Goal: Task Accomplishment & Management: Manage account settings

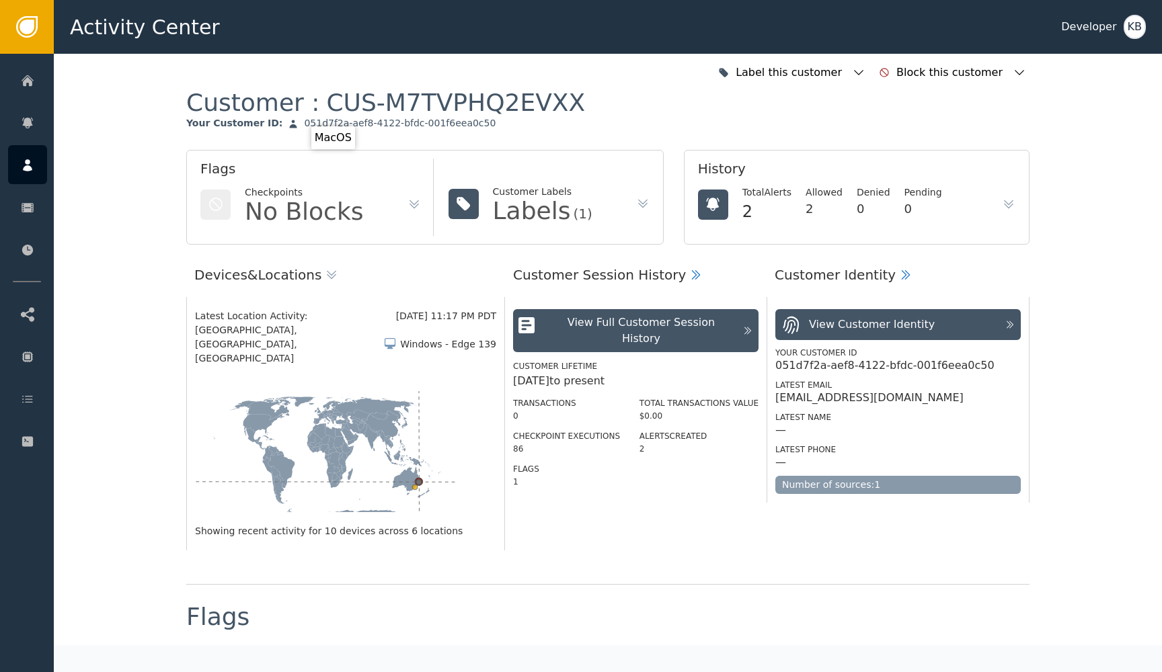
scroll to position [1267, 0]
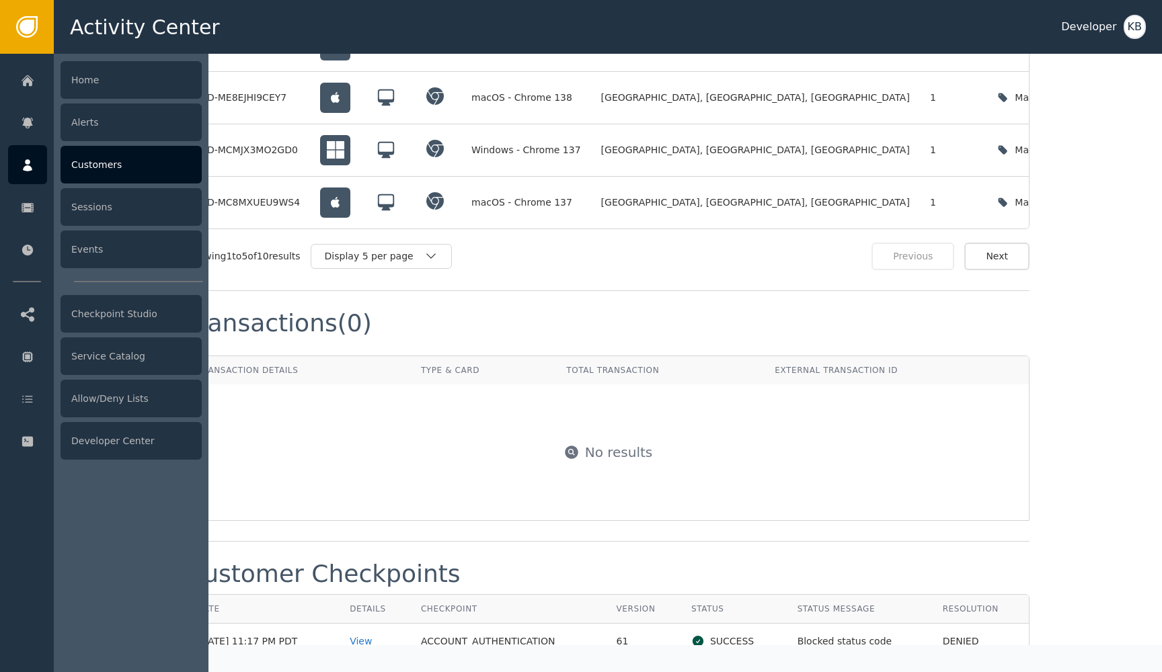
click at [32, 169] on icon at bounding box center [27, 165] width 13 height 15
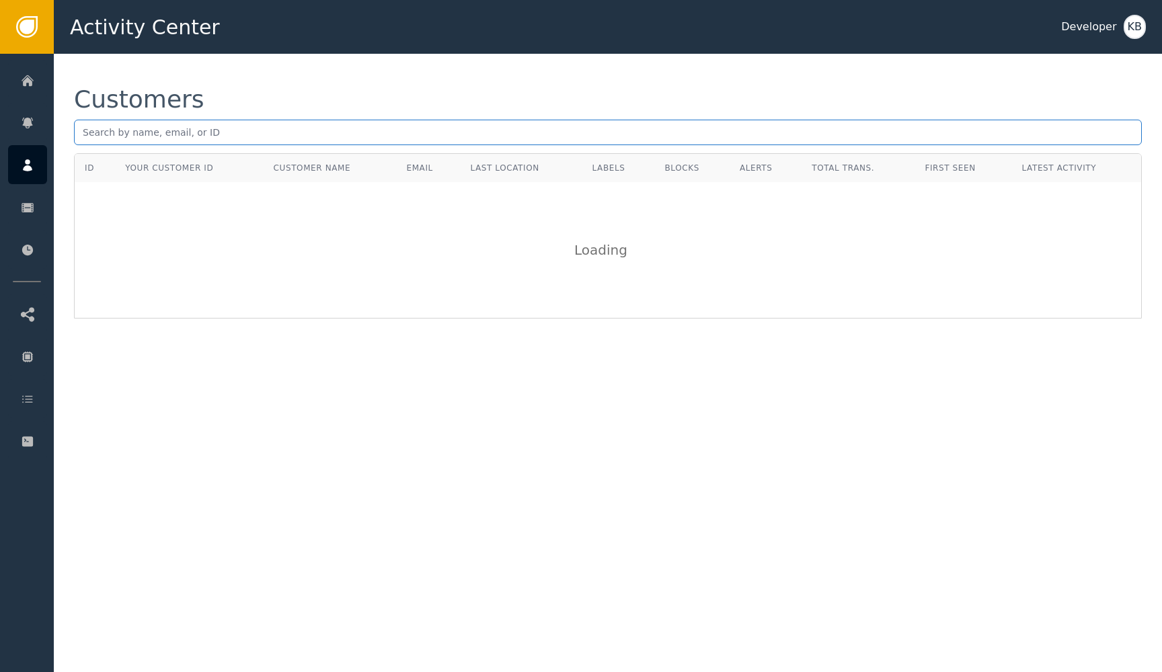
click at [298, 128] on input "text" at bounding box center [608, 133] width 1068 height 26
paste input "[EMAIL_ADDRESS][PERSON_NAME][DOMAIN_NAME]"
type input "[EMAIL_ADDRESS][PERSON_NAME][DOMAIN_NAME]"
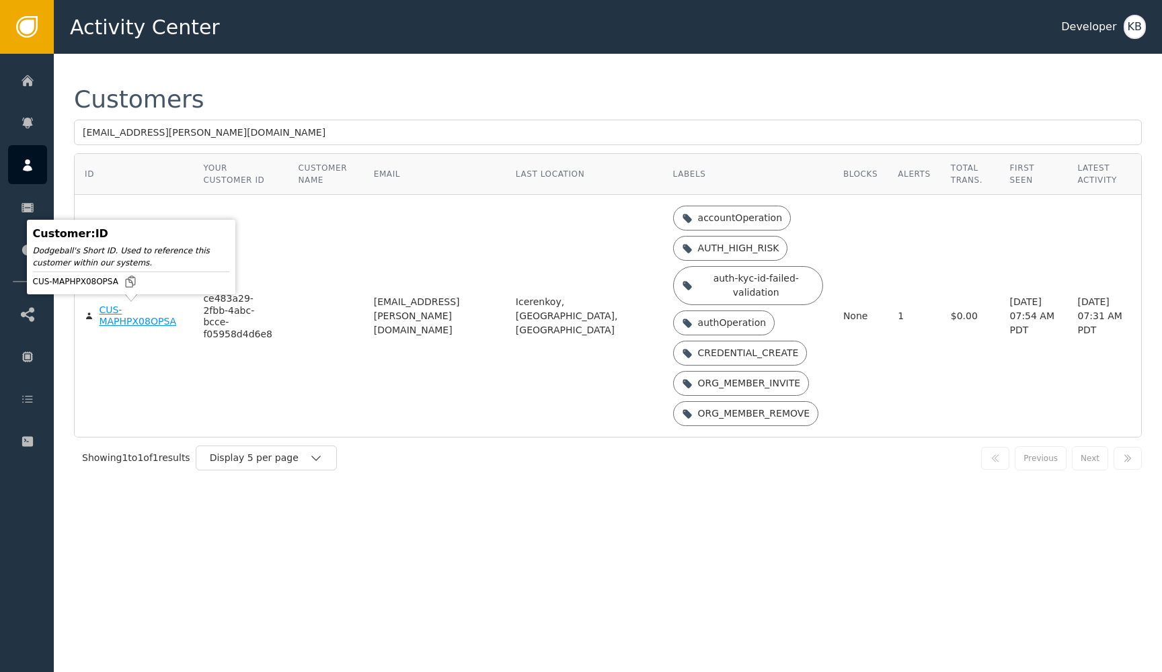
click at [132, 326] on div "CUS-MAPHPX08OPSA" at bounding box center [141, 317] width 84 height 24
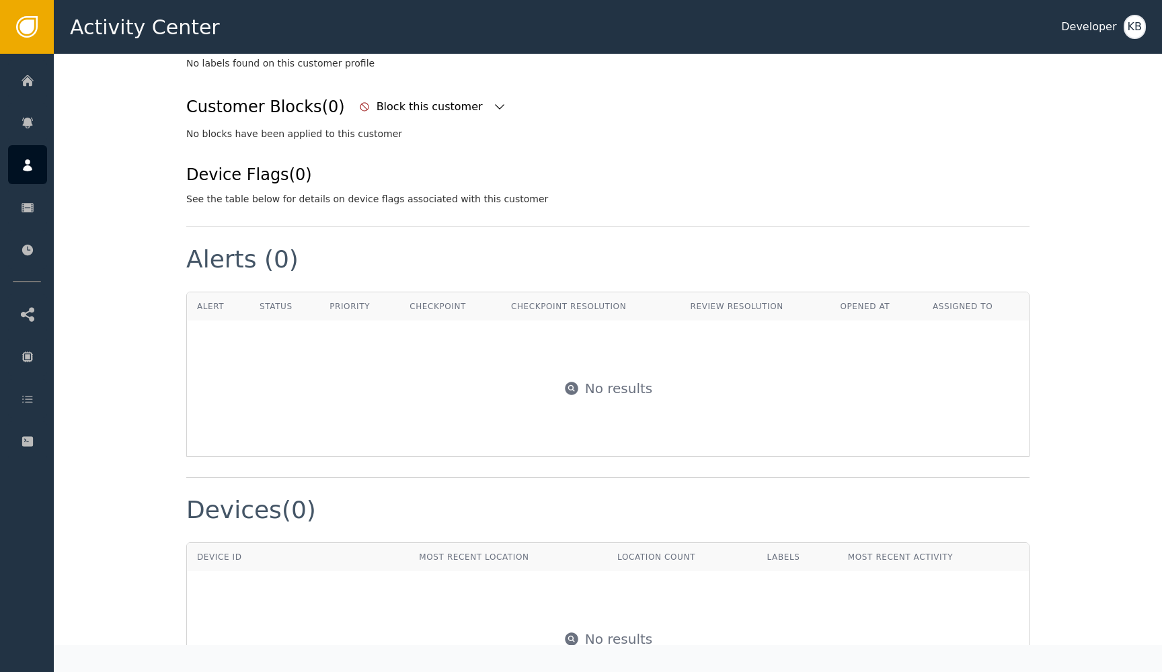
scroll to position [450, 0]
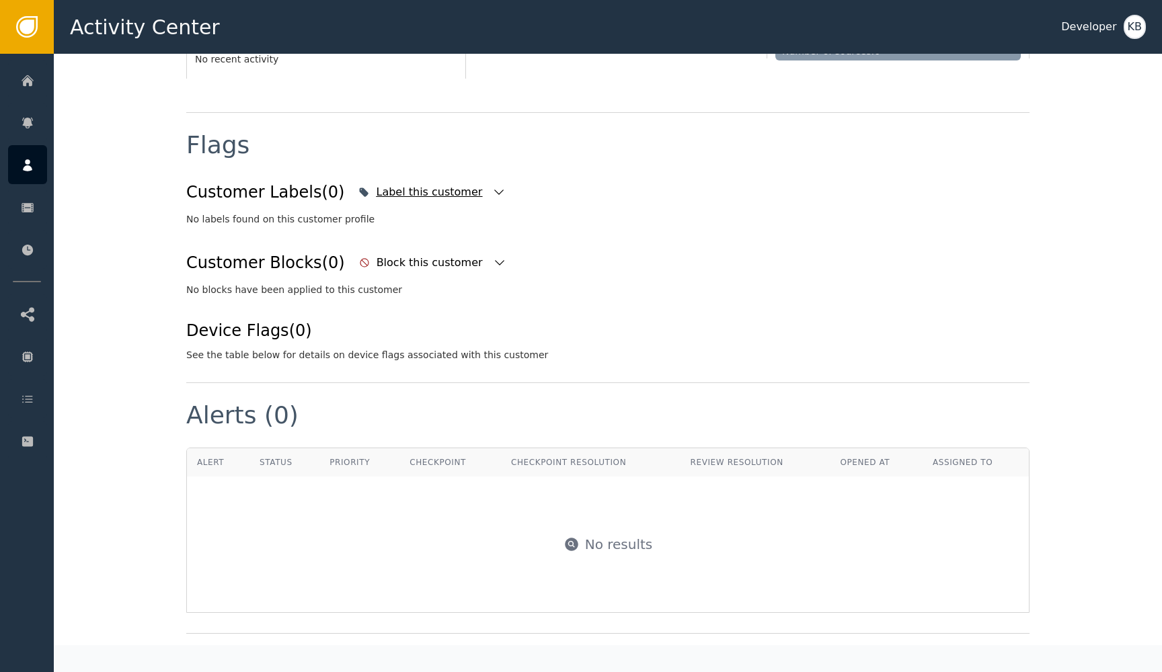
click at [473, 192] on div "Label this customer" at bounding box center [432, 192] width 154 height 30
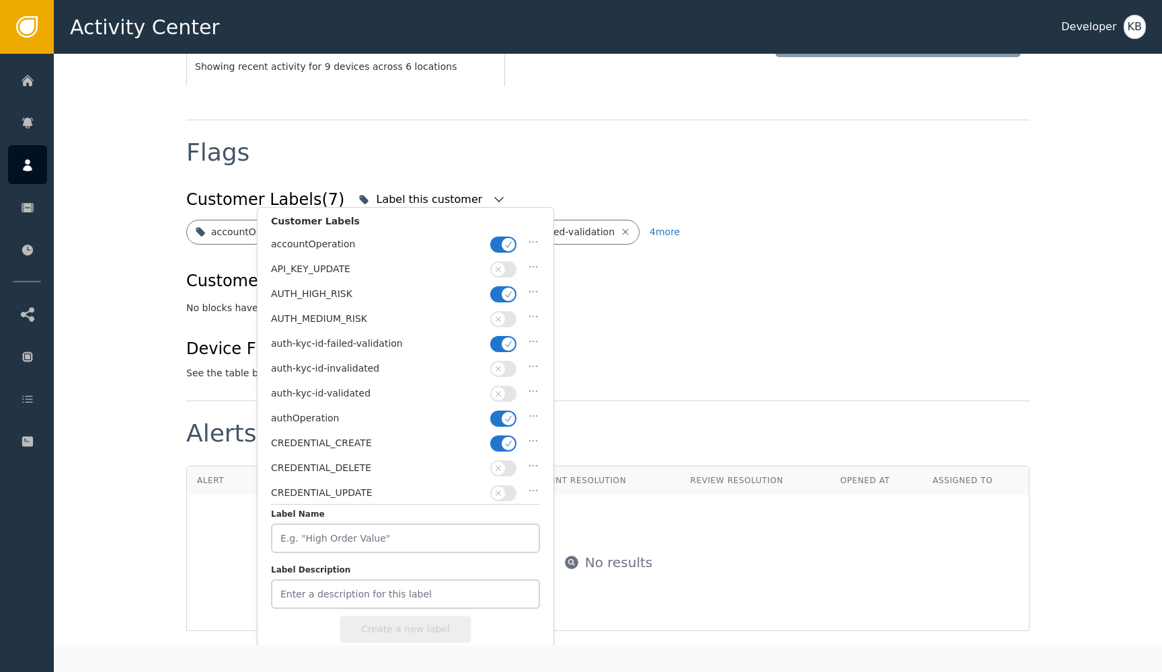
click at [507, 295] on icon "button" at bounding box center [508, 294] width 9 height 9
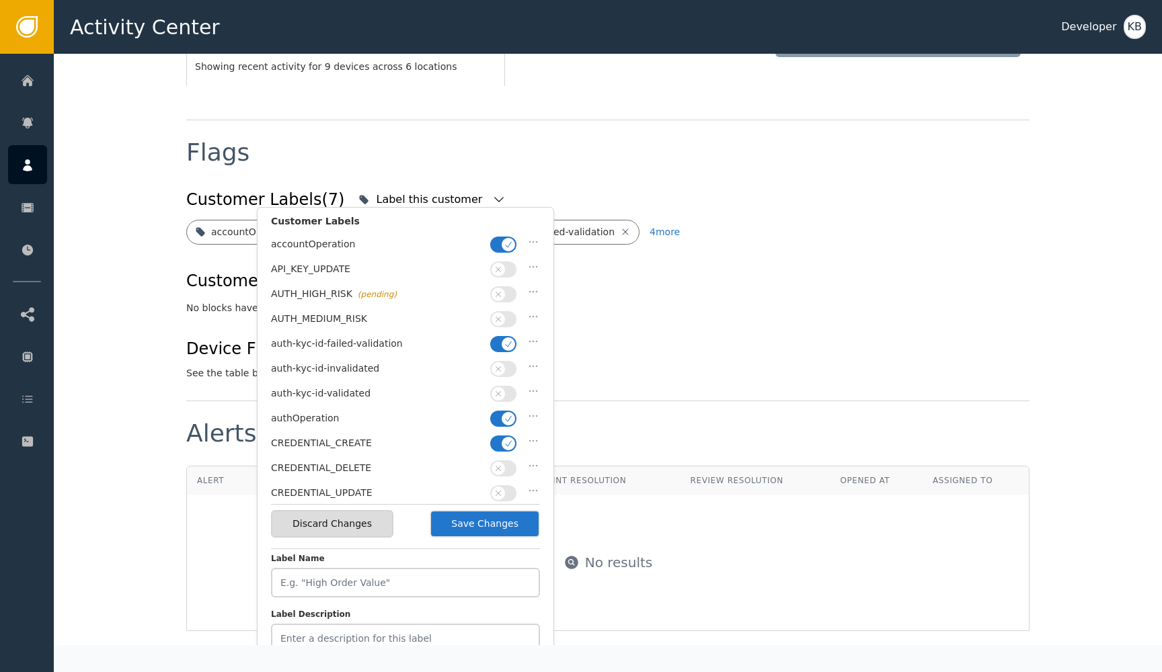
click at [506, 241] on icon "button" at bounding box center [508, 244] width 9 height 9
click at [506, 339] on icon "button" at bounding box center [508, 343] width 9 height 9
click at [506, 411] on button "button" at bounding box center [503, 419] width 26 height 16
click at [509, 441] on icon "button" at bounding box center [508, 443] width 9 height 9
click at [509, 389] on button "button" at bounding box center [503, 394] width 26 height 16
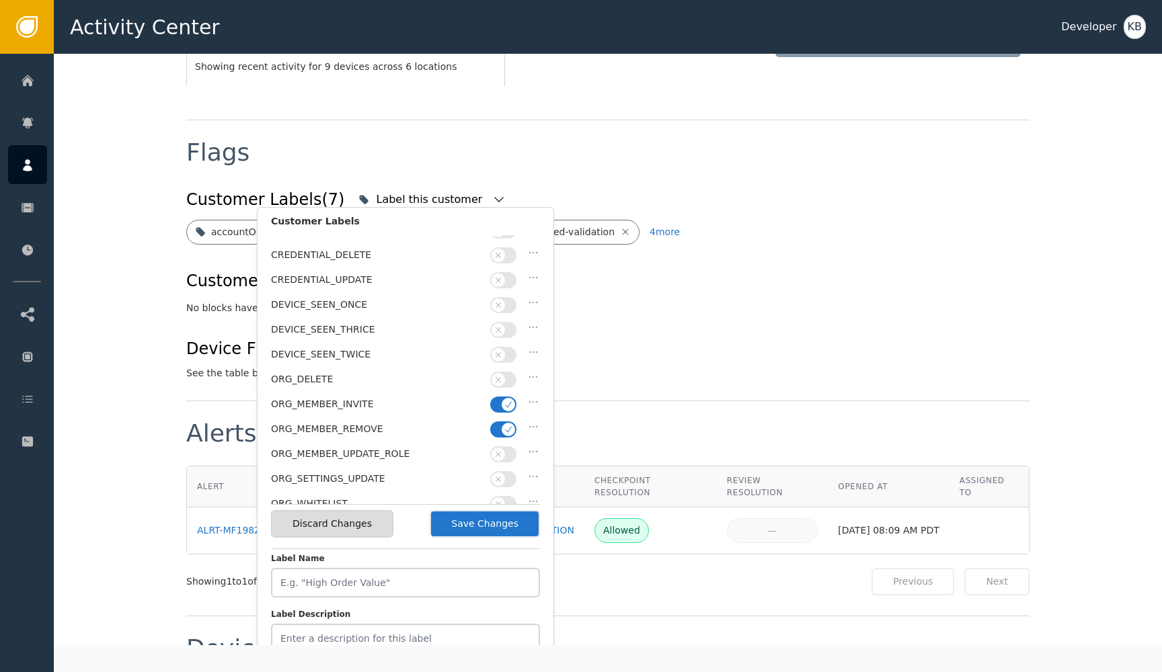
scroll to position [214, 0]
click at [504, 424] on icon "button" at bounding box center [508, 428] width 9 height 9
click at [504, 399] on icon "button" at bounding box center [508, 403] width 9 height 9
click at [501, 519] on button "Save Changes" at bounding box center [485, 524] width 110 height 28
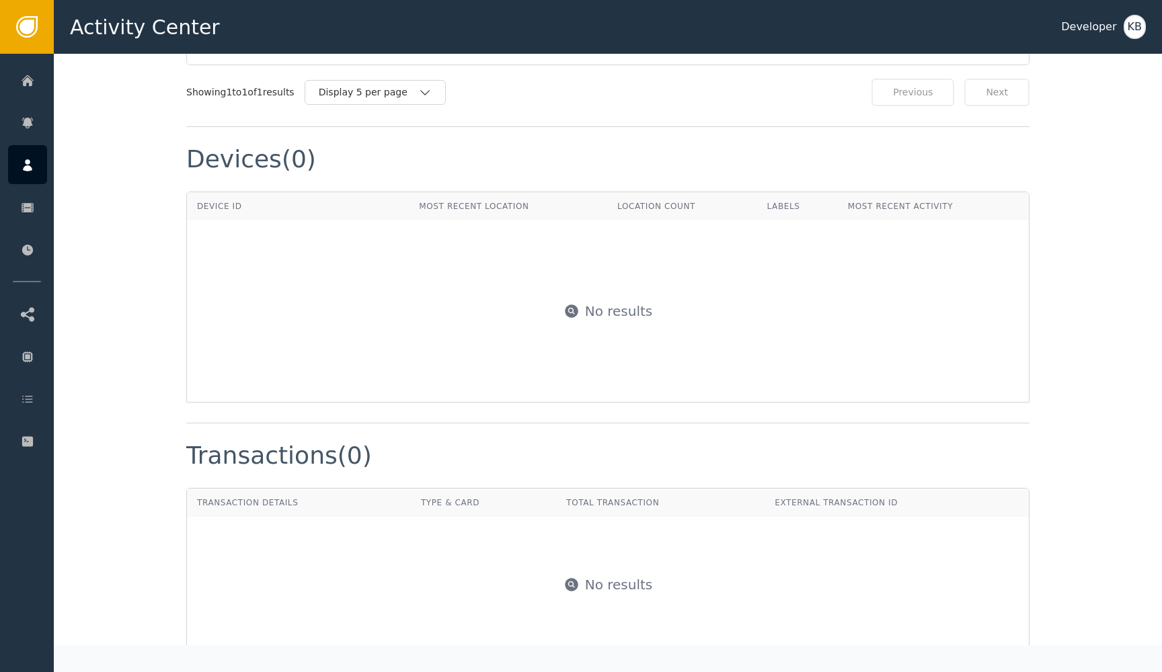
scroll to position [1027, 0]
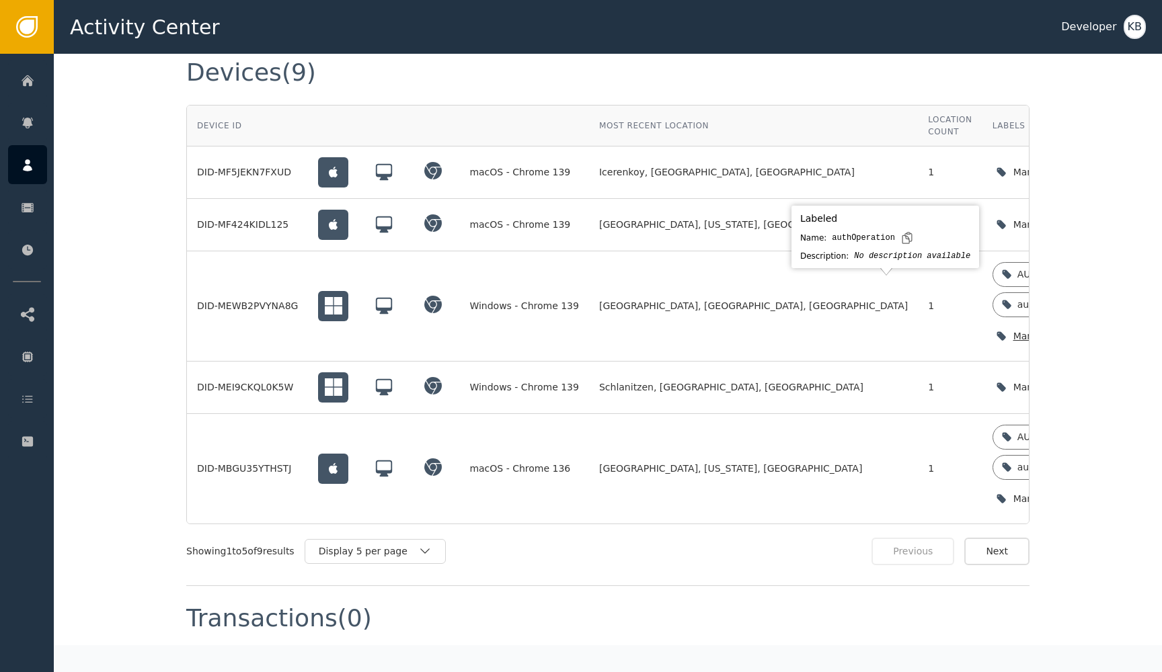
click at [1125, 329] on icon "button" at bounding box center [1131, 335] width 13 height 13
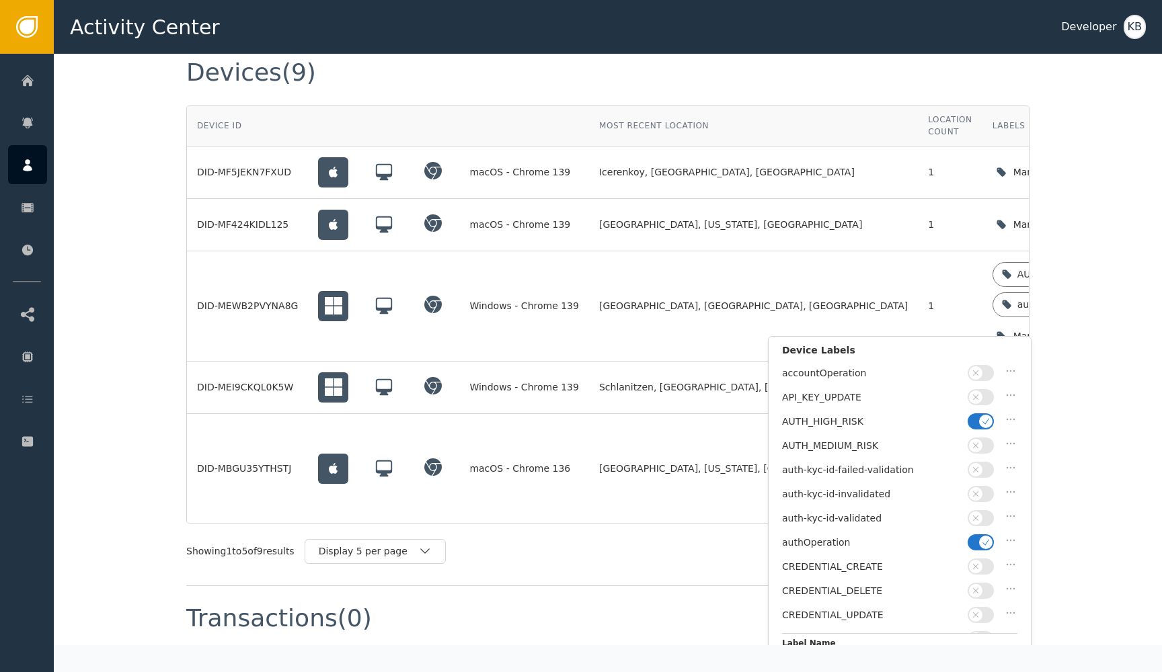
click at [983, 541] on icon "button" at bounding box center [985, 542] width 9 height 9
click at [983, 510] on button "button" at bounding box center [980, 518] width 26 height 16
click at [983, 421] on icon "button" at bounding box center [985, 421] width 9 height 9
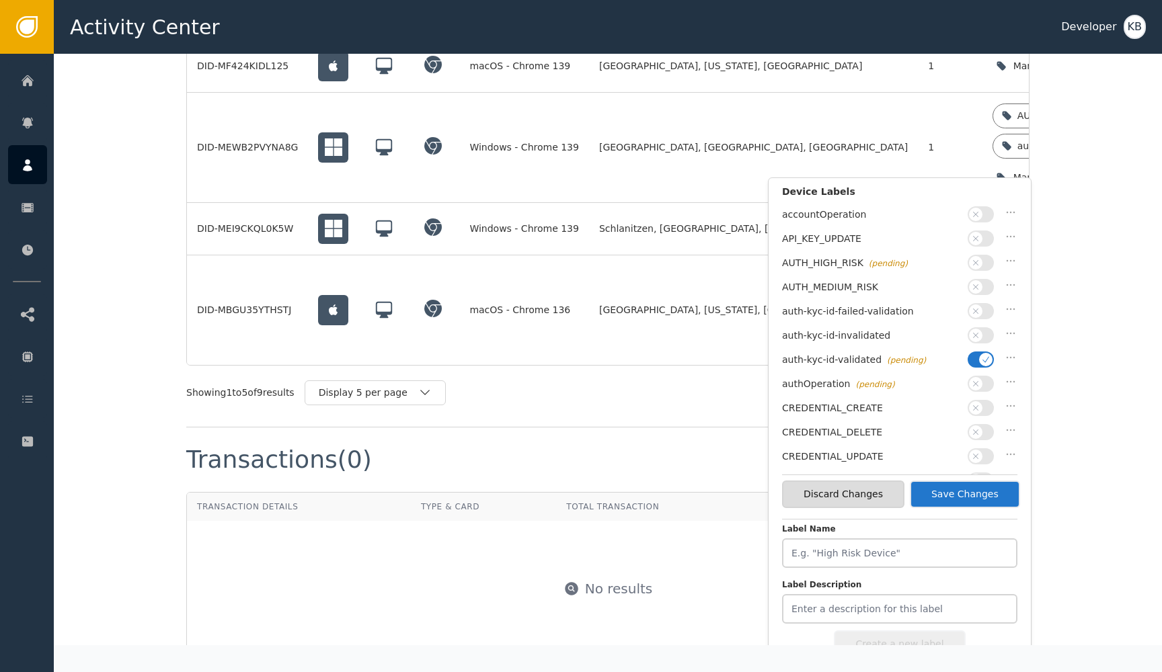
click at [994, 496] on button "Save Changes" at bounding box center [965, 495] width 110 height 28
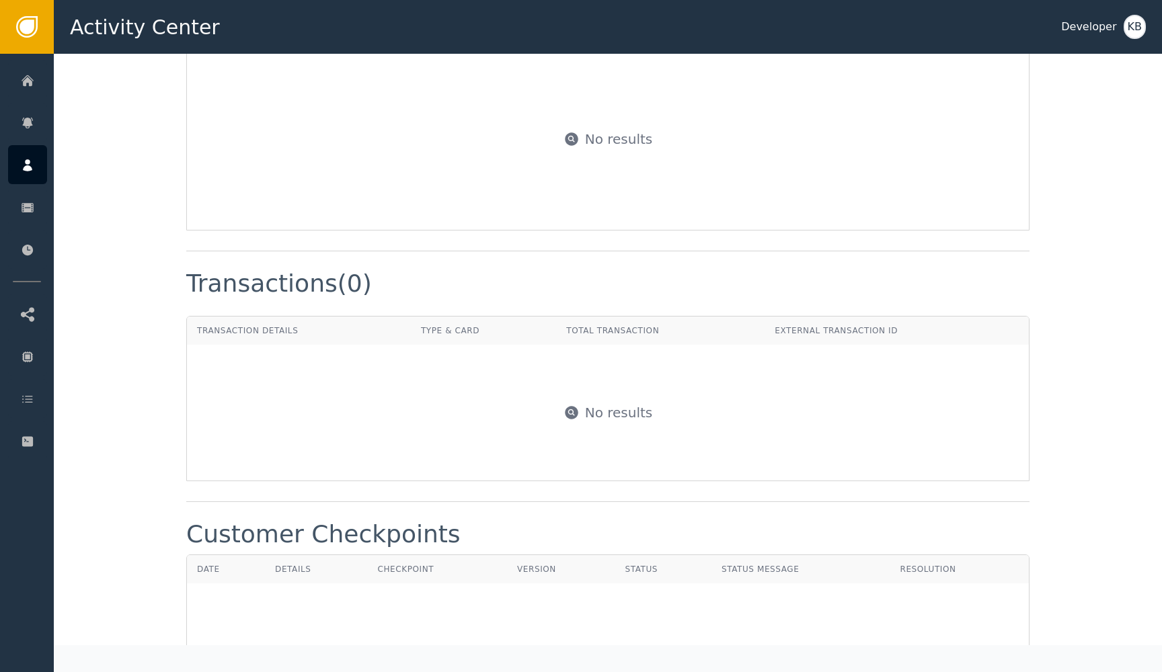
scroll to position [1072, 0]
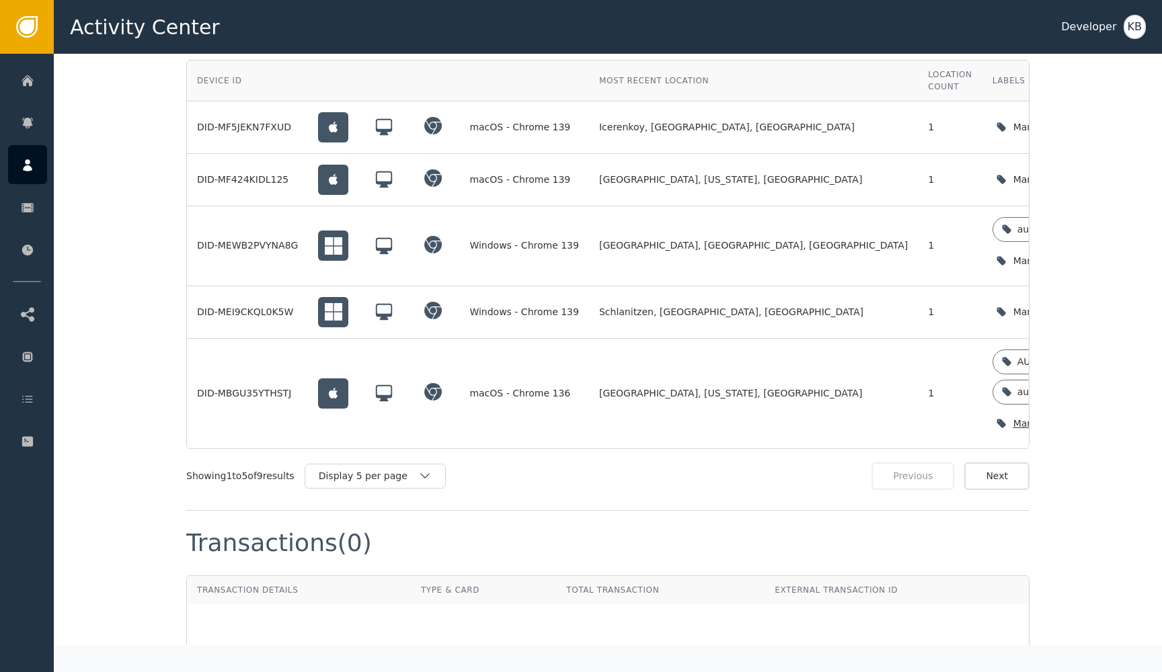
click at [1125, 417] on icon "button" at bounding box center [1131, 423] width 13 height 13
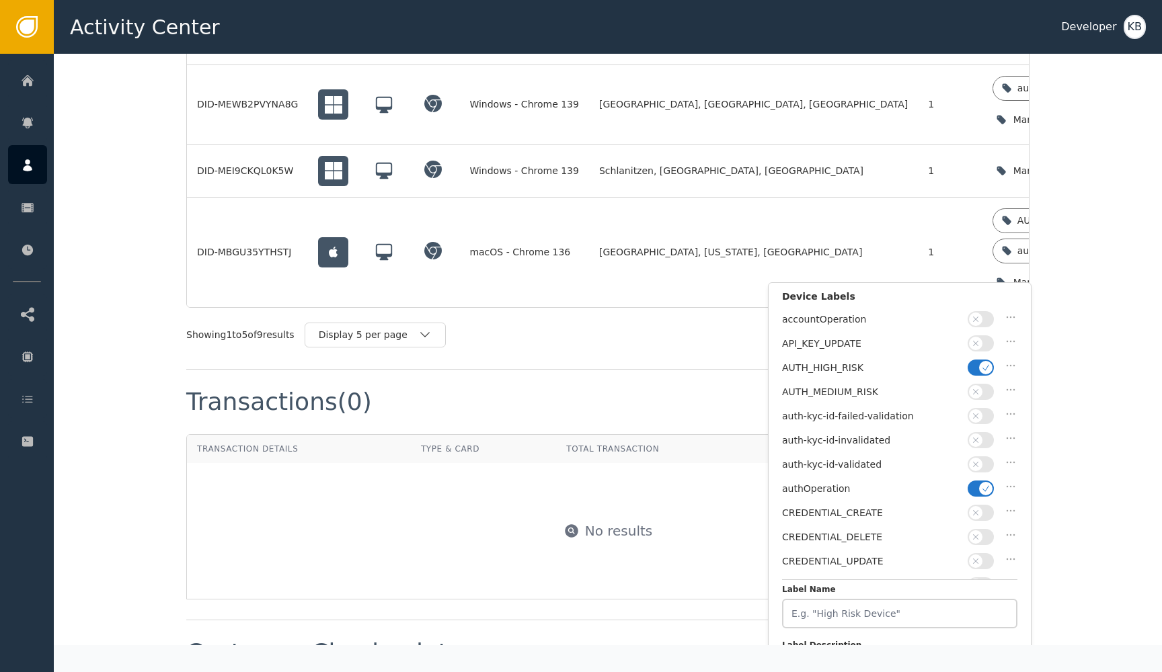
scroll to position [1227, 0]
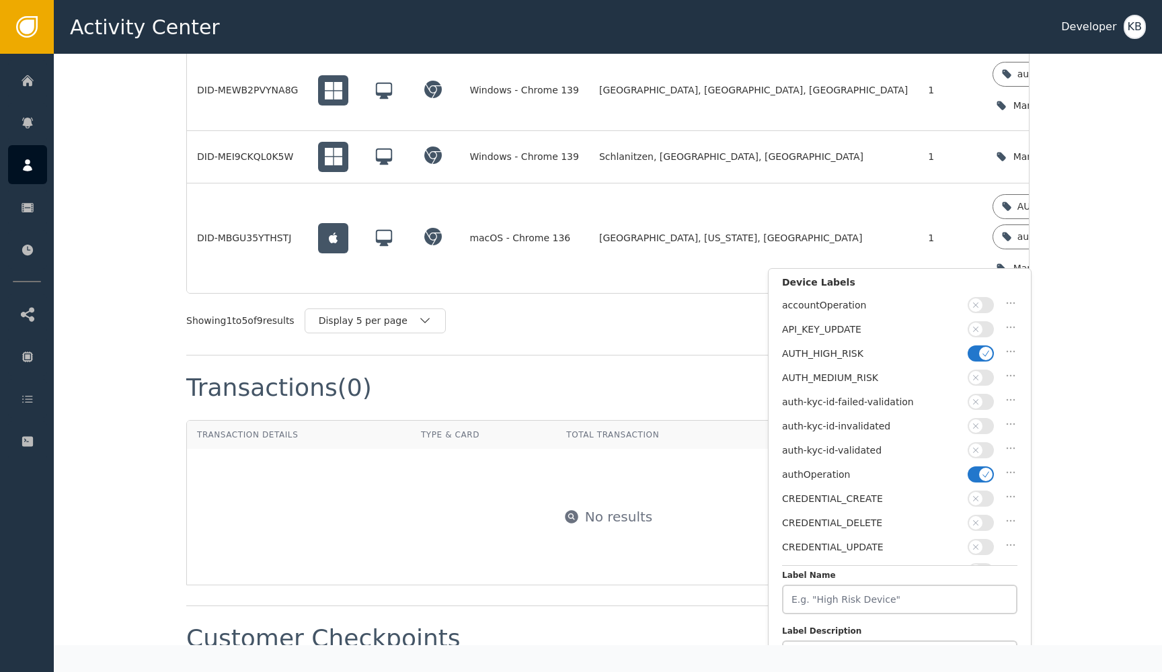
click at [985, 470] on icon "button" at bounding box center [985, 474] width 9 height 9
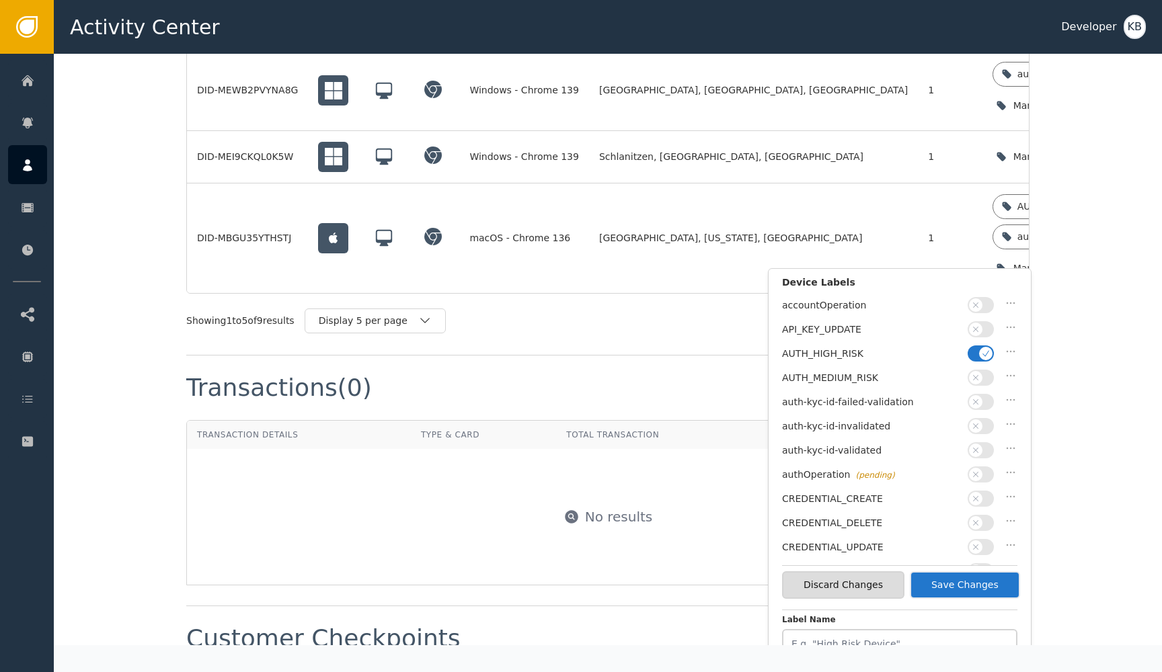
click at [985, 449] on button "button" at bounding box center [980, 450] width 26 height 16
click at [977, 355] on button "button" at bounding box center [980, 354] width 26 height 16
click at [974, 583] on button "Save Changes" at bounding box center [965, 585] width 110 height 28
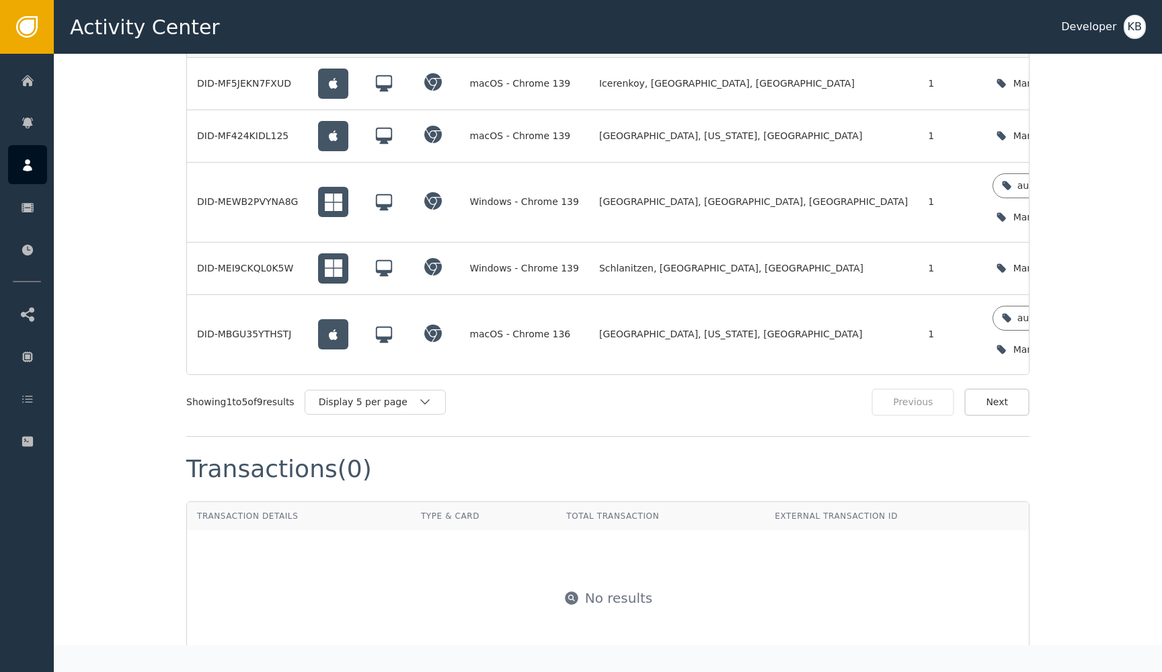
scroll to position [1100, 0]
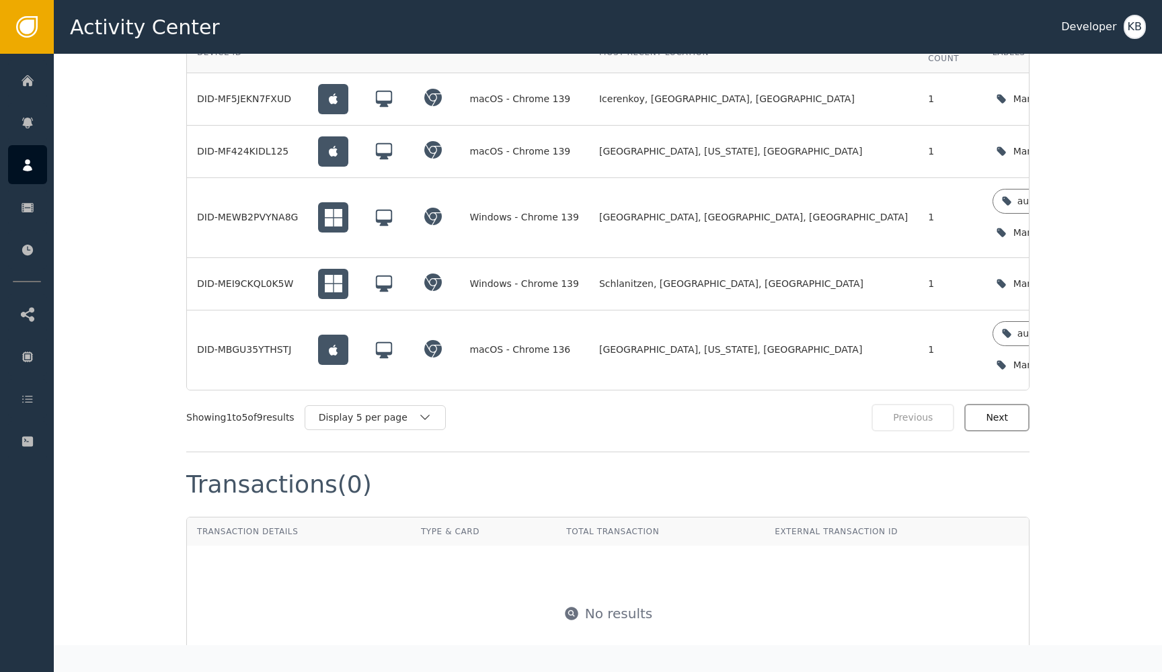
click at [1006, 406] on button "Next" at bounding box center [996, 418] width 65 height 28
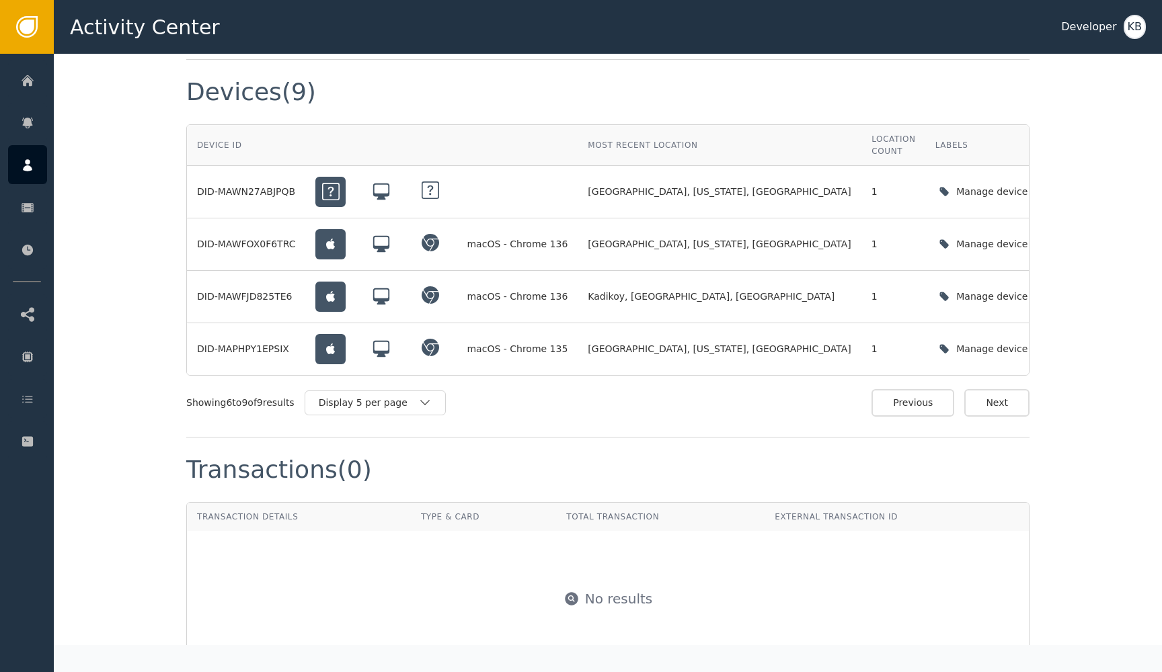
scroll to position [985, 0]
